Goal: Task Accomplishment & Management: Use online tool/utility

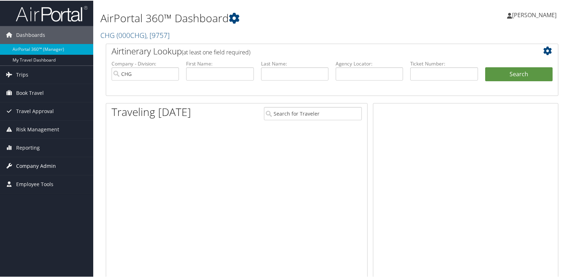
click at [37, 158] on span "Company Admin" at bounding box center [36, 166] width 40 height 18
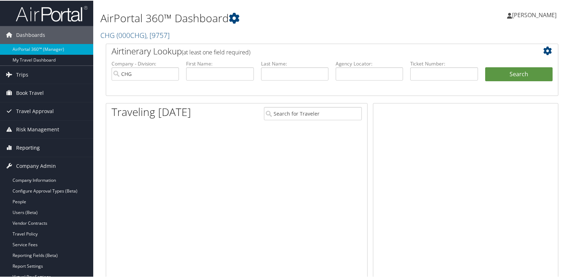
click at [39, 152] on link "Reporting" at bounding box center [46, 147] width 93 height 18
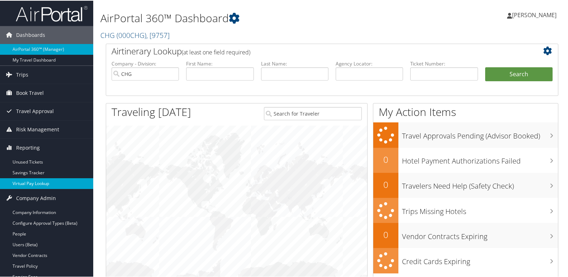
click at [46, 186] on link "Virtual Pay Lookup" at bounding box center [46, 183] width 93 height 11
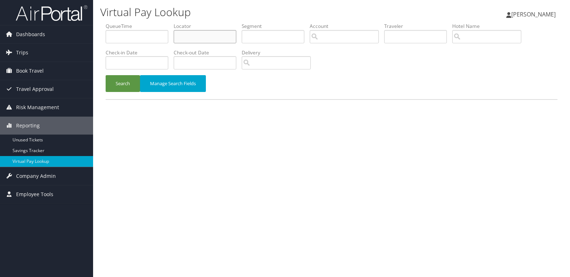
click at [220, 35] on input "text" at bounding box center [205, 36] width 63 height 13
paste input "ODEDKV"
type input "ODEDKV"
click at [101, 81] on div "Search Manage Search Fields" at bounding box center [331, 87] width 463 height 24
click at [121, 87] on button "Search" at bounding box center [123, 83] width 34 height 17
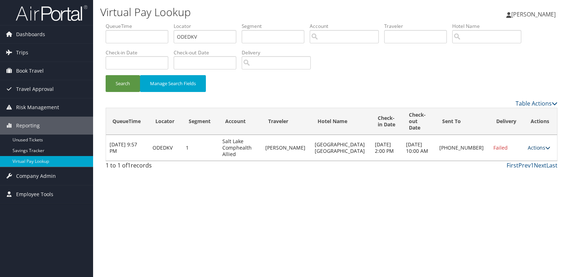
click at [537, 144] on link "Actions" at bounding box center [539, 147] width 23 height 7
click at [527, 166] on link "Logs" at bounding box center [513, 164] width 61 height 12
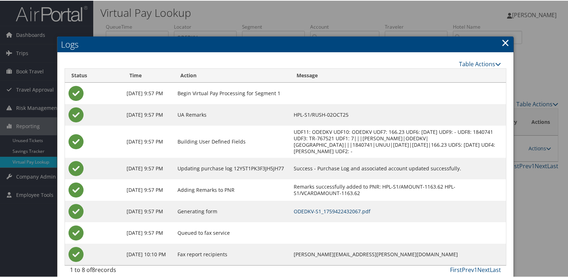
click at [360, 214] on link "ODEDKV-S1_1759422432067.pdf" at bounding box center [331, 210] width 77 height 7
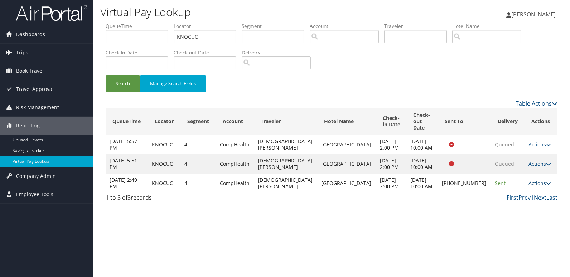
click at [532, 187] on link "Actions" at bounding box center [540, 183] width 23 height 7
click at [525, 215] on link "Logs" at bounding box center [514, 216] width 61 height 12
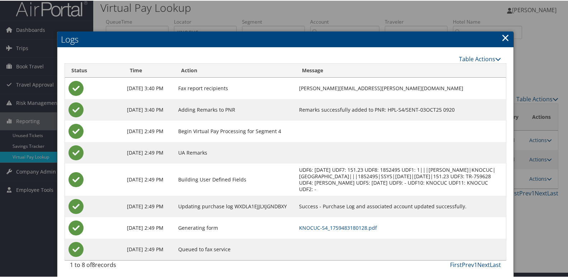
scroll to position [8, 0]
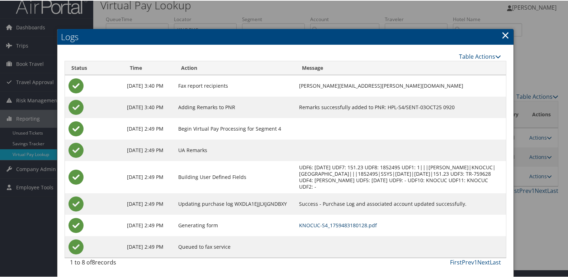
click at [338, 223] on link "KNOCUC-S4_1759483180128.pdf" at bounding box center [338, 224] width 78 height 7
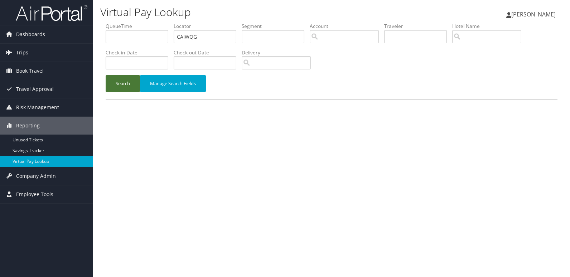
click at [123, 88] on button "Search" at bounding box center [123, 83] width 34 height 17
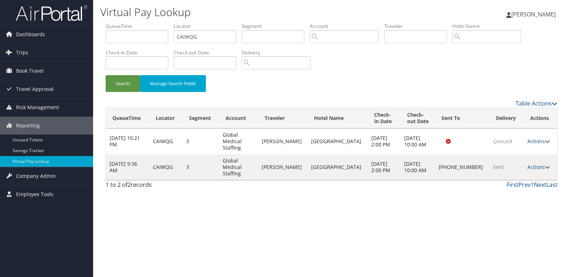
click at [457, 184] on div "Virtual Pay Lookup Mack Bravo Mack Bravo My Settings Travel Agency Contacts Vie…" at bounding box center [331, 138] width 477 height 277
click at [537, 164] on link "Actions" at bounding box center [539, 167] width 23 height 7
click at [529, 182] on link "Logs" at bounding box center [513, 180] width 61 height 12
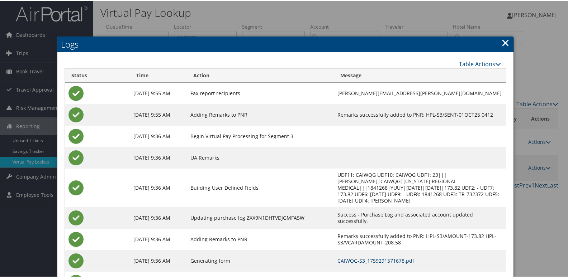
click at [383, 257] on link "CAIWQG-S3_1759291571678.pdf" at bounding box center [375, 260] width 77 height 7
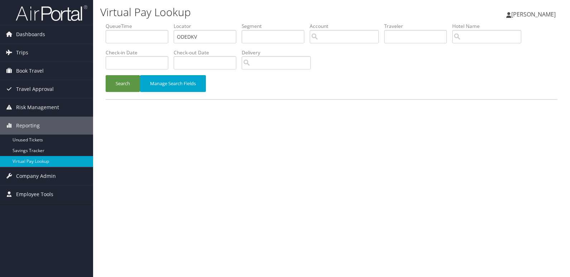
click at [119, 92] on button "Search" at bounding box center [123, 83] width 34 height 17
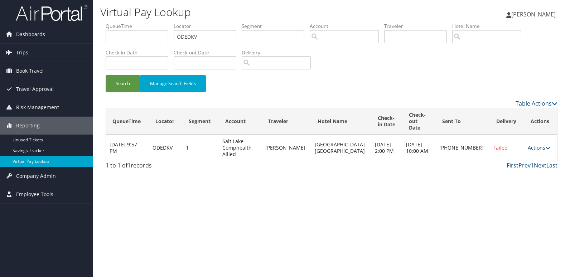
click at [528, 144] on link "Actions" at bounding box center [539, 147] width 23 height 7
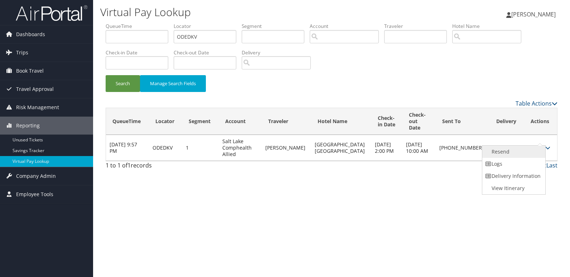
click at [530, 155] on link "Resend" at bounding box center [513, 152] width 61 height 12
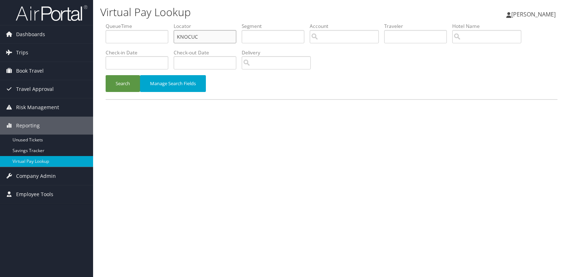
click at [206, 38] on input "KNOCUC" at bounding box center [205, 36] width 63 height 13
paste input "ODEDKV"
type input "ODEDKV"
click at [127, 87] on button "Search" at bounding box center [123, 83] width 34 height 17
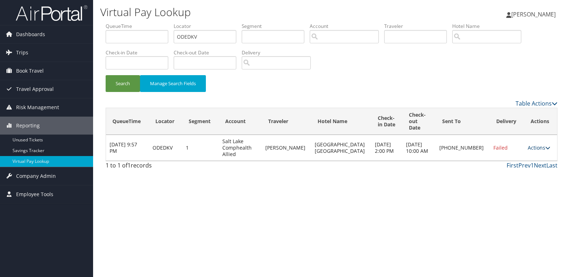
click at [538, 144] on link "Actions" at bounding box center [539, 147] width 23 height 7
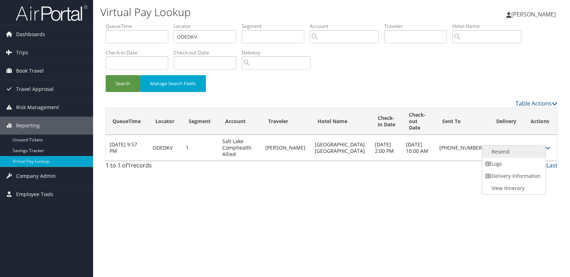
click at [531, 154] on link "Resend" at bounding box center [513, 152] width 61 height 12
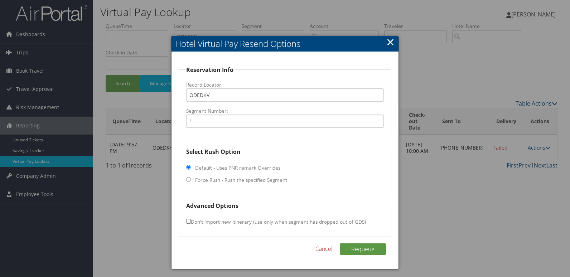
click at [200, 185] on fieldset "Select Rush Option Default - Uses PNR remark Overrides Force Rush - Rush the sp…" at bounding box center [285, 172] width 213 height 48
click at [203, 181] on label "Force Rush - Rush the specified Segment" at bounding box center [241, 180] width 92 height 7
click at [191, 181] on input "Force Rush - Rush the specified Segment" at bounding box center [188, 179] width 5 height 5
radio input "true"
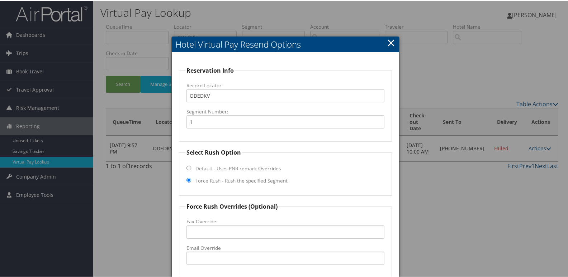
scroll to position [72, 0]
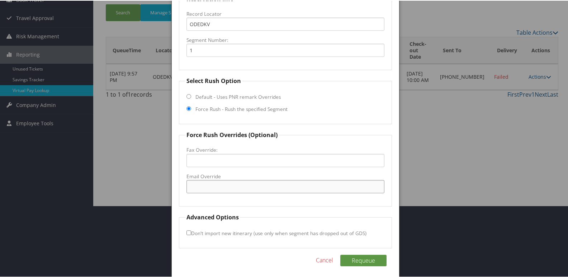
click at [207, 182] on input "Email Override" at bounding box center [285, 186] width 198 height 13
type input "[EMAIL_ADDRESS][DOMAIN_NAME]"
click at [361, 263] on button "Requeue" at bounding box center [363, 259] width 46 height 11
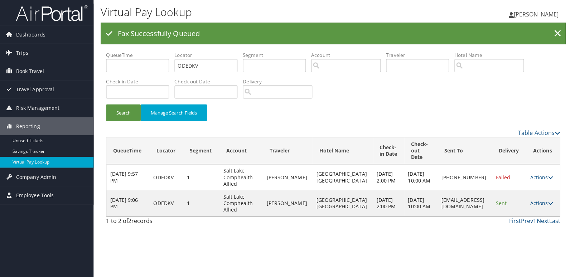
scroll to position [0, 0]
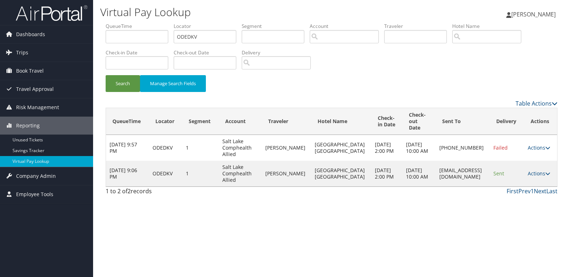
drag, startPoint x: 403, startPoint y: 173, endPoint x: 481, endPoint y: 179, distance: 78.0
click at [481, 179] on td "[EMAIL_ADDRESS][DOMAIN_NAME]" at bounding box center [463, 174] width 54 height 26
copy td "[EMAIL_ADDRESS][DOMAIN_NAME]"
click at [539, 174] on link "Actions" at bounding box center [539, 173] width 23 height 7
click at [533, 197] on link "Logs" at bounding box center [526, 196] width 45 height 12
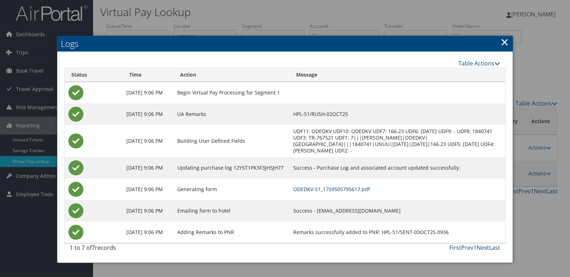
click at [370, 193] on link "ODEDKV-S1_1759505795617.pdf" at bounding box center [331, 189] width 77 height 7
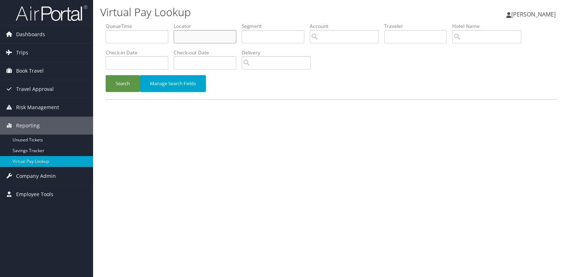
click at [206, 37] on input "text" at bounding box center [205, 36] width 63 height 13
paste input "JJZQKO"
type input "JJZQKO"
click at [125, 87] on button "Search" at bounding box center [123, 83] width 34 height 17
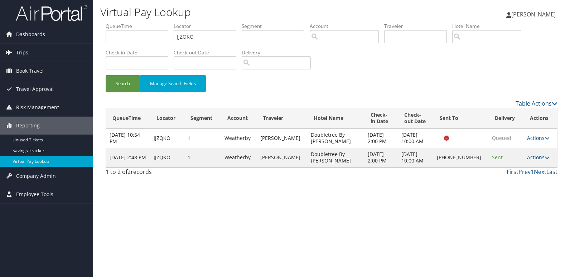
drag, startPoint x: 538, startPoint y: 158, endPoint x: 537, endPoint y: 172, distance: 13.6
click at [539, 158] on link "Actions" at bounding box center [538, 157] width 23 height 7
click at [527, 176] on link "Logs" at bounding box center [514, 180] width 61 height 12
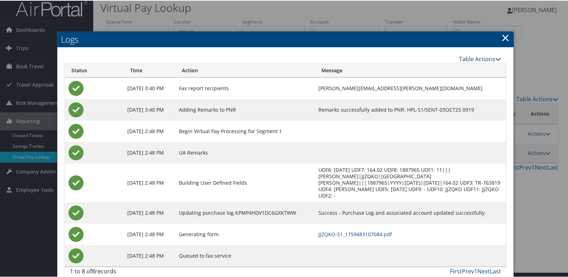
scroll to position [8, 0]
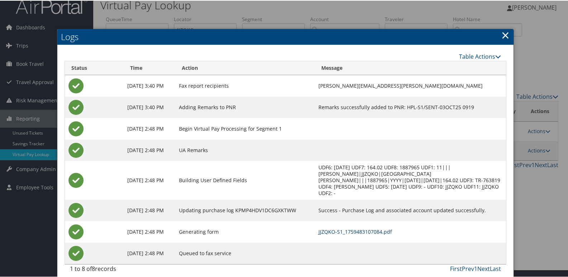
click at [371, 228] on link "JJZQKO-S1_1759483107084.pdf" at bounding box center [354, 231] width 73 height 7
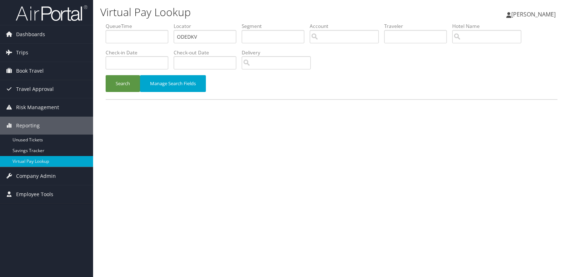
click at [118, 79] on button "Search" at bounding box center [123, 83] width 34 height 17
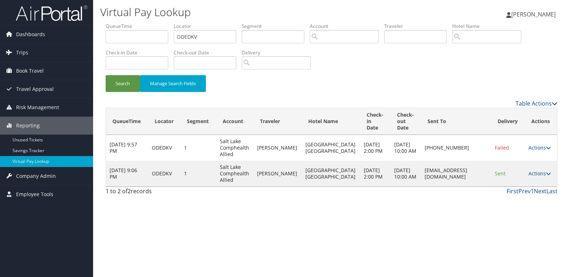
drag, startPoint x: 400, startPoint y: 182, endPoint x: 483, endPoint y: 190, distance: 83.5
click at [483, 187] on td "[EMAIL_ADDRESS][DOMAIN_NAME]" at bounding box center [456, 174] width 70 height 26
copy td "[EMAIL_ADDRESS][DOMAIN_NAME]"
click at [491, 199] on div "1 to 2 of 2 records First Prev 1 Next Last" at bounding box center [331, 193] width 463 height 12
click at [539, 177] on link "Actions" at bounding box center [540, 173] width 23 height 7
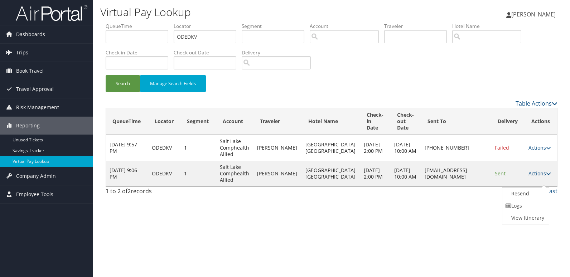
click at [329, 218] on div "Virtual Pay Lookup [PERSON_NAME] [PERSON_NAME] My Settings Travel Agency Contac…" at bounding box center [331, 138] width 477 height 277
click at [435, 186] on td "[EMAIL_ADDRESS][DOMAIN_NAME]" at bounding box center [456, 174] width 70 height 26
drag, startPoint x: 400, startPoint y: 182, endPoint x: 475, endPoint y: 184, distance: 74.6
click at [475, 184] on td "[EMAIL_ADDRESS][DOMAIN_NAME]" at bounding box center [456, 174] width 70 height 26
copy td "[EMAIL_ADDRESS][DOMAIN_NAME]"
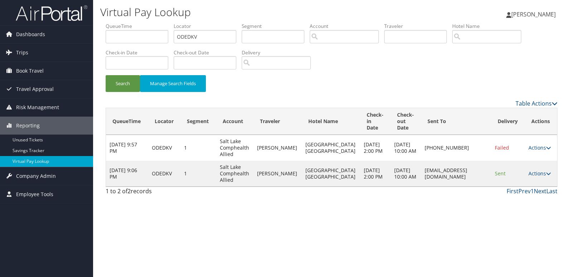
click at [409, 228] on div "Virtual Pay Lookup [PERSON_NAME] [PERSON_NAME] My Settings Travel Agency Contac…" at bounding box center [331, 138] width 477 height 277
